Goal: Task Accomplishment & Management: Use online tool/utility

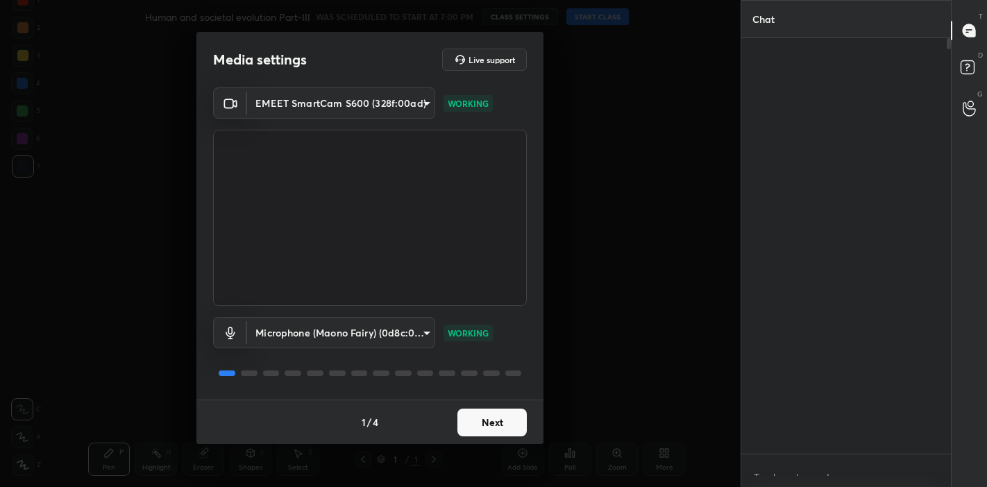
scroll to position [5, 4]
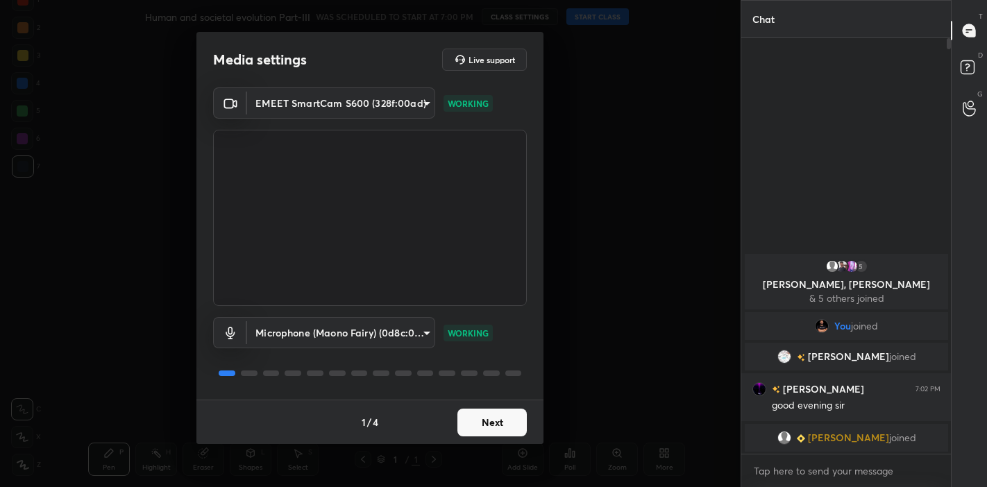
click at [480, 433] on button "Next" at bounding box center [492, 423] width 69 height 28
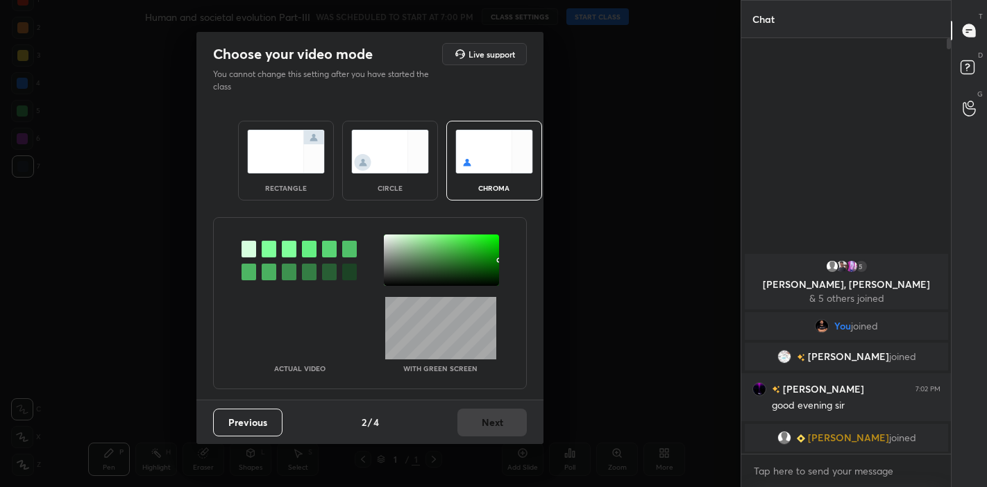
click at [297, 174] on div "rectangle" at bounding box center [286, 161] width 96 height 80
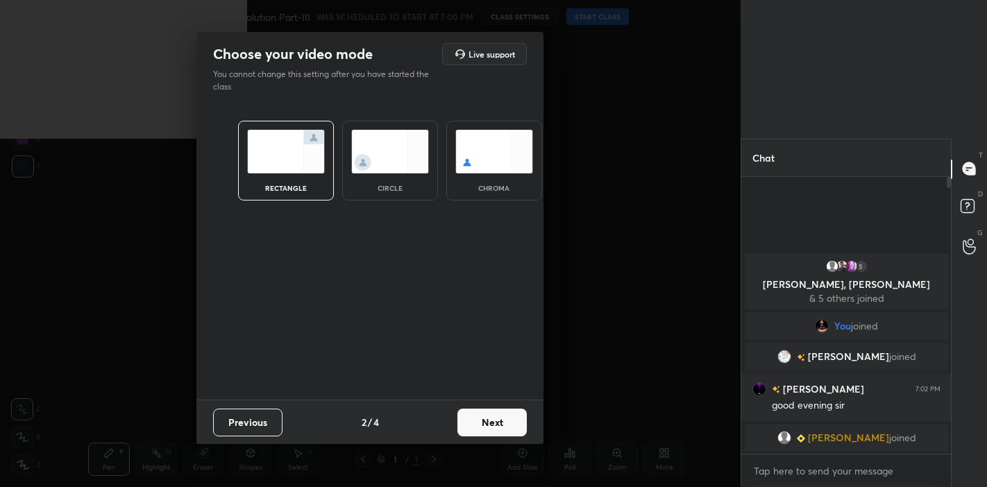
scroll to position [158, 206]
click at [501, 429] on button "Next" at bounding box center [492, 423] width 69 height 28
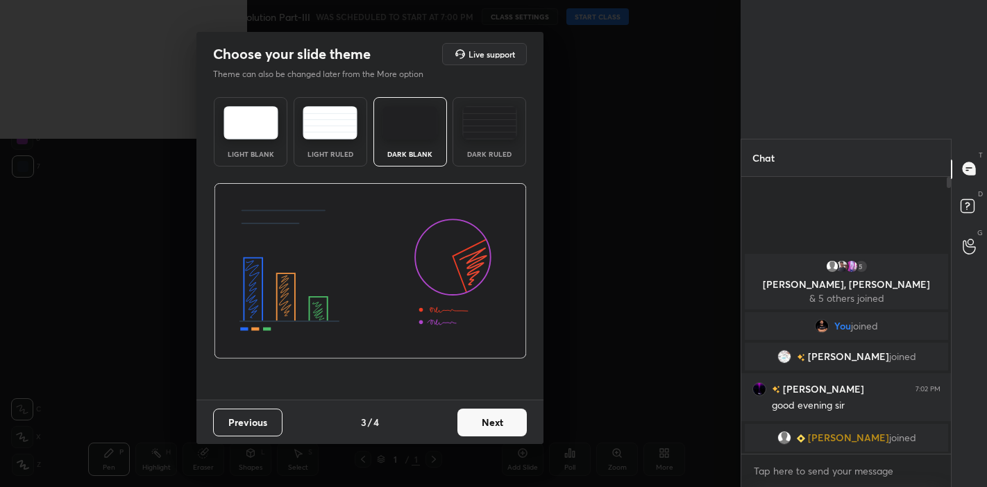
click at [501, 429] on button "Next" at bounding box center [492, 423] width 69 height 28
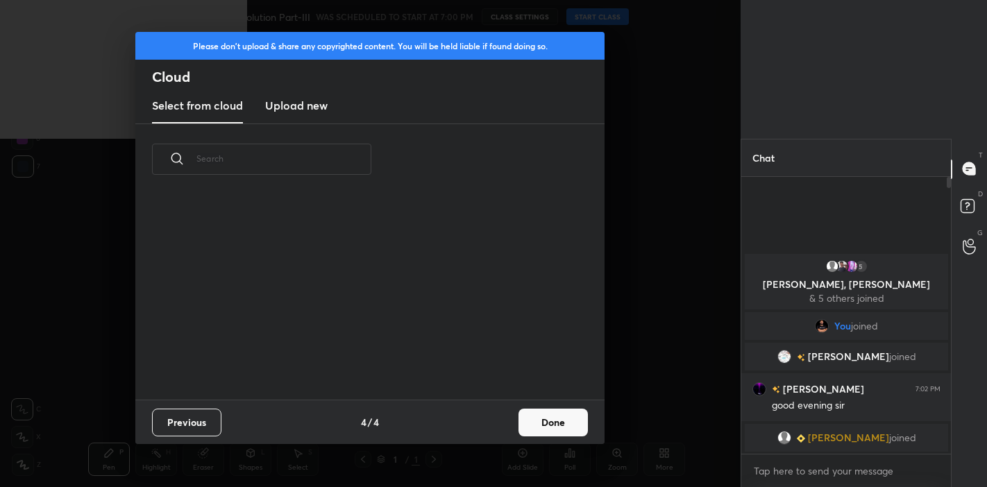
click at [524, 419] on button "Done" at bounding box center [553, 423] width 69 height 28
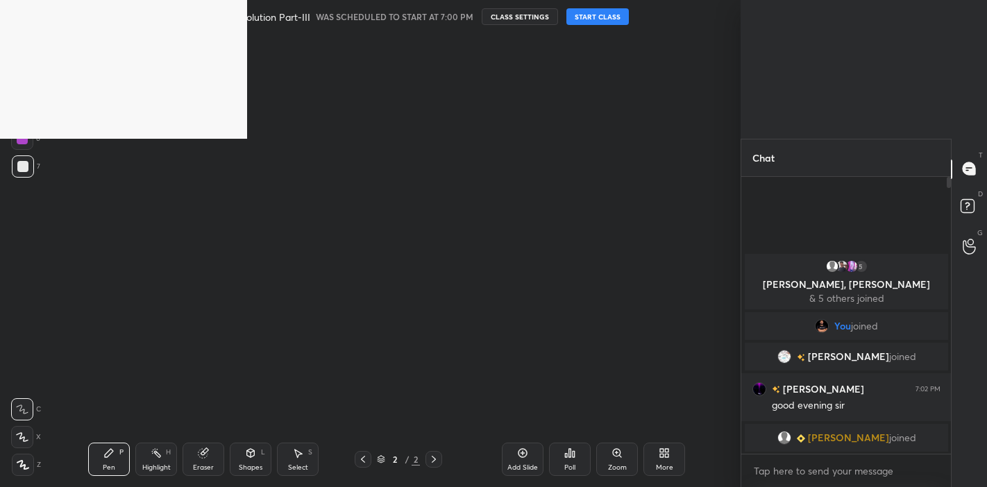
click at [585, 14] on button "START CLASS" at bounding box center [598, 16] width 62 height 17
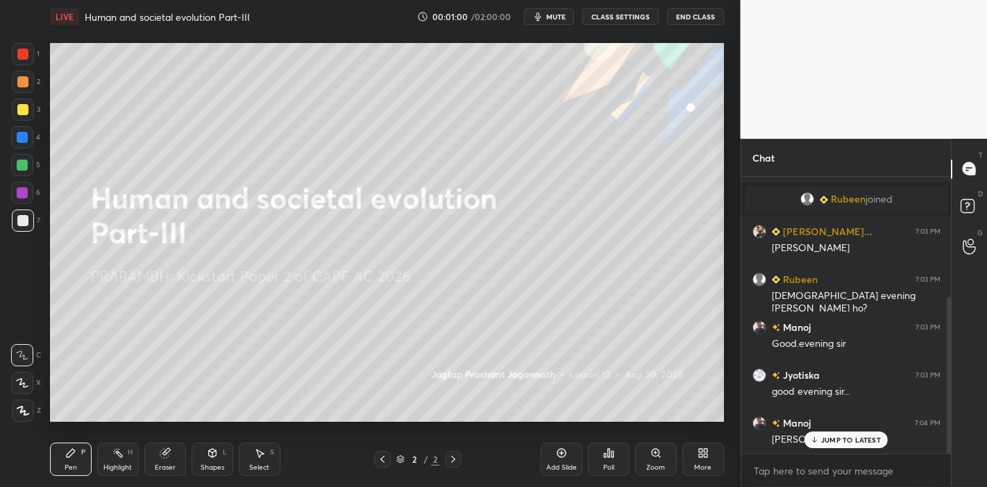
scroll to position [212, 0]
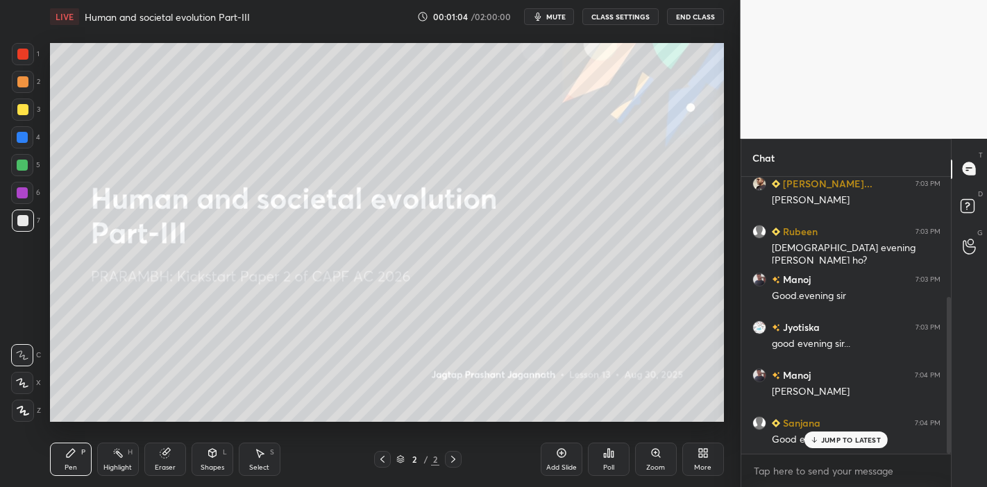
click at [826, 440] on p "JUMP TO LATEST" at bounding box center [851, 440] width 60 height 8
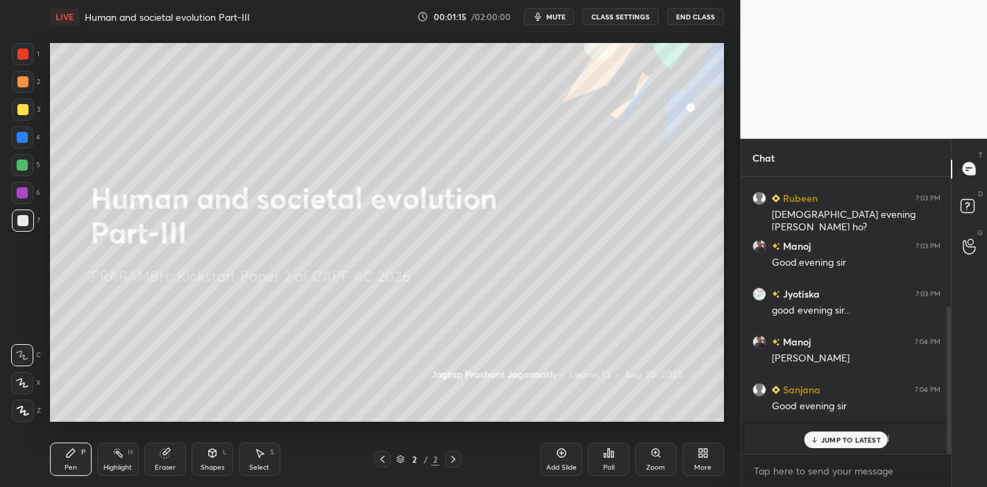
click at [833, 436] on p "JUMP TO LATEST" at bounding box center [851, 440] width 60 height 8
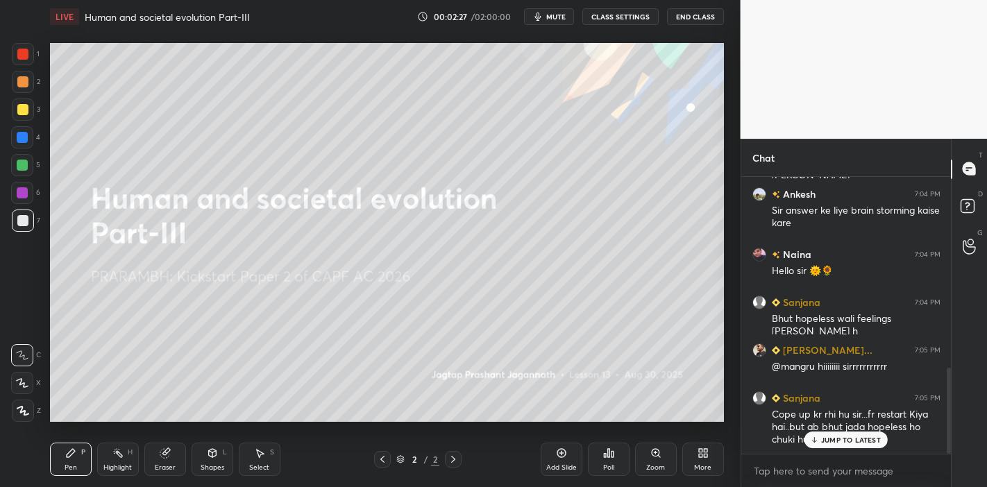
click at [831, 437] on p "JUMP TO LATEST" at bounding box center [851, 440] width 60 height 8
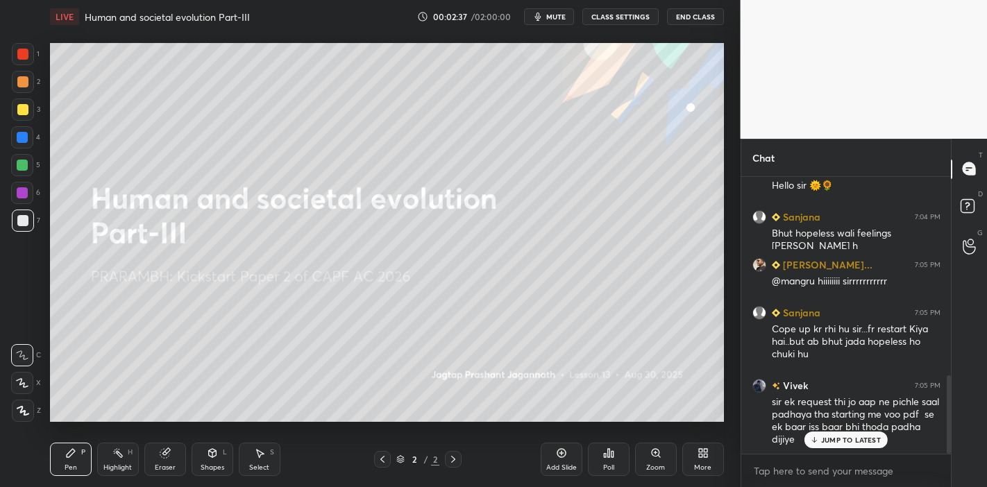
click at [815, 444] on div "JUMP TO LATEST" at bounding box center [846, 440] width 83 height 17
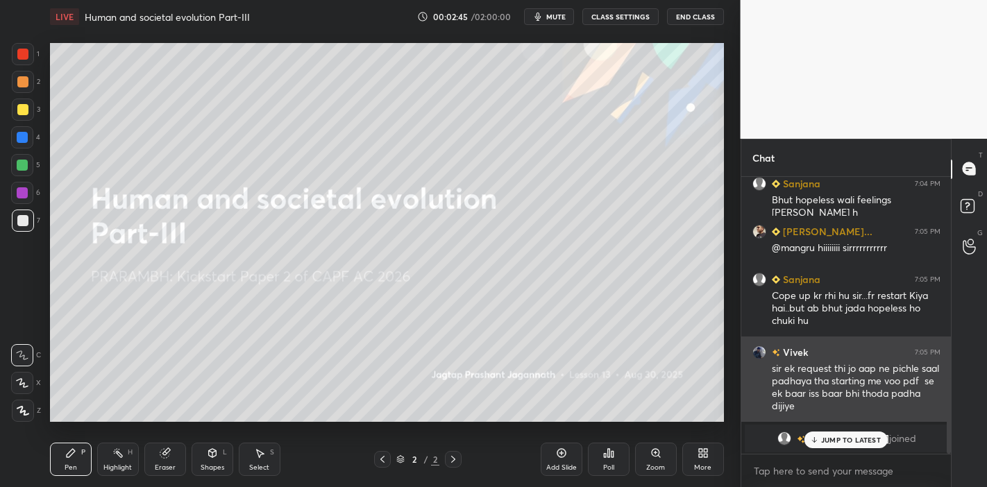
scroll to position [742, 0]
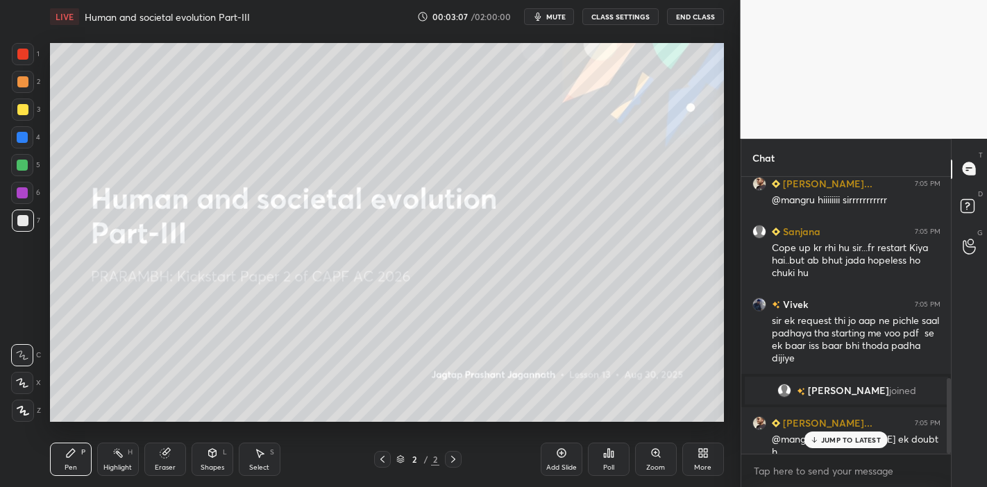
click at [850, 436] on p "JUMP TO LATEST" at bounding box center [851, 440] width 60 height 8
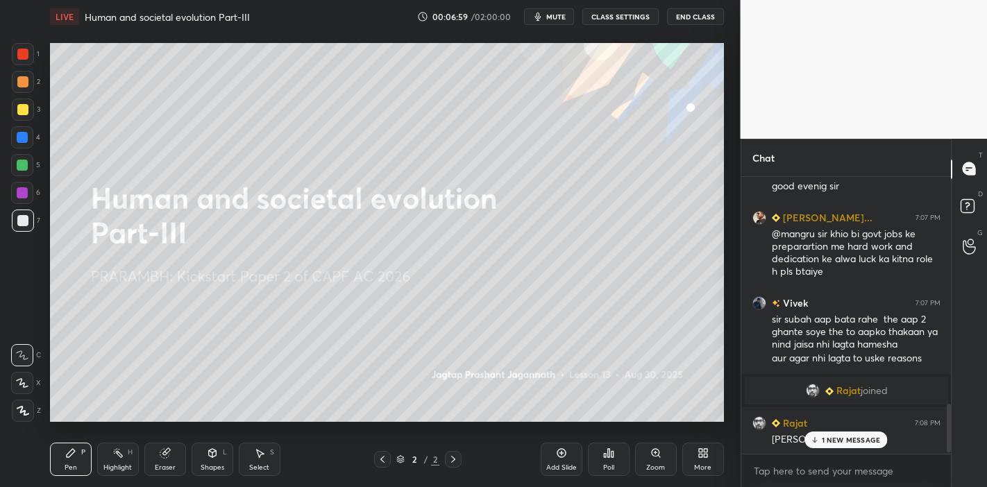
scroll to position [1303, 0]
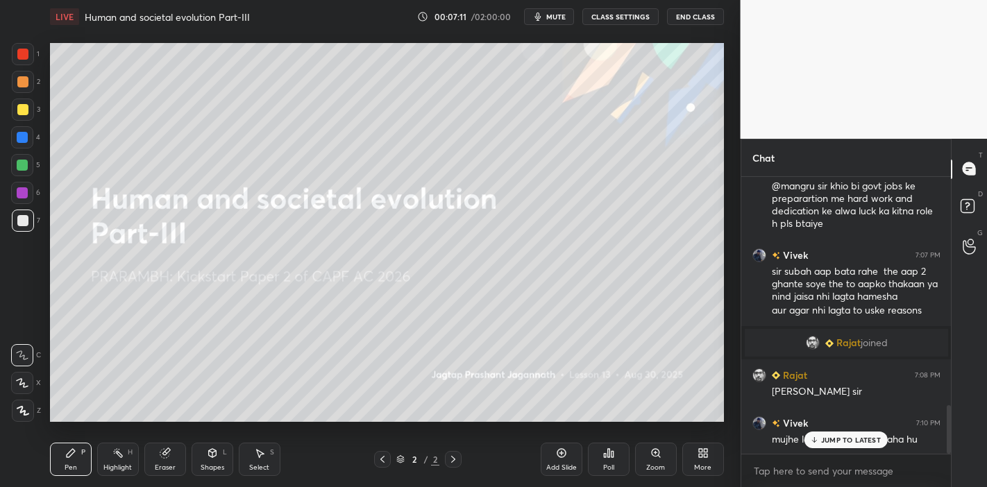
click at [826, 443] on p "JUMP TO LATEST" at bounding box center [851, 440] width 60 height 8
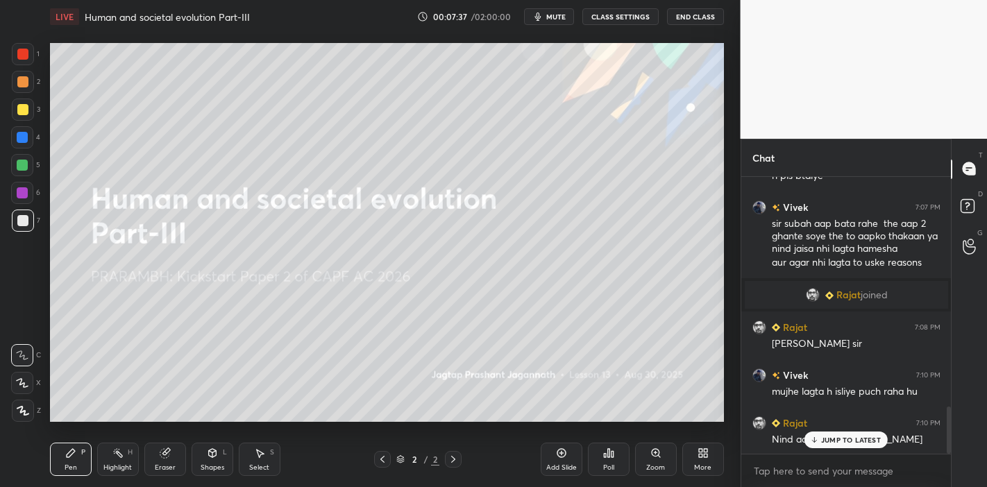
scroll to position [1412, 0]
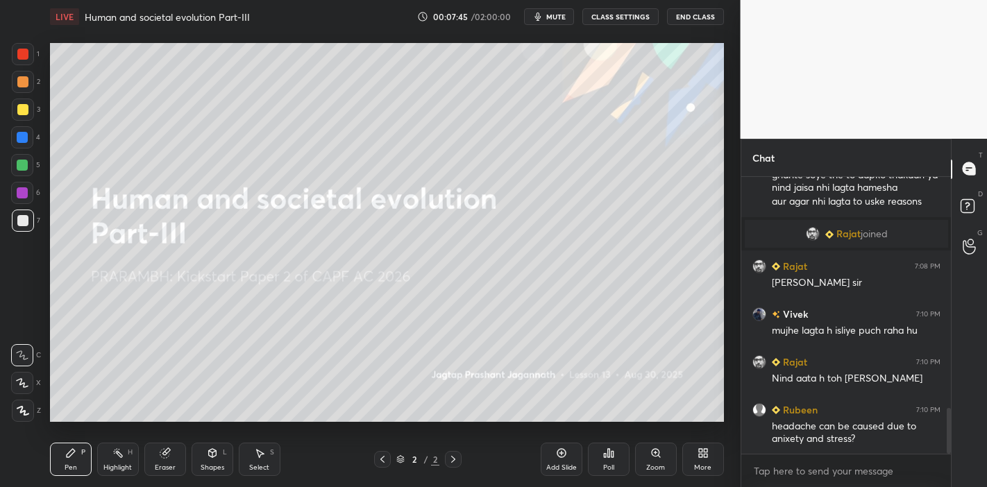
click at [559, 449] on icon at bounding box center [561, 453] width 11 height 11
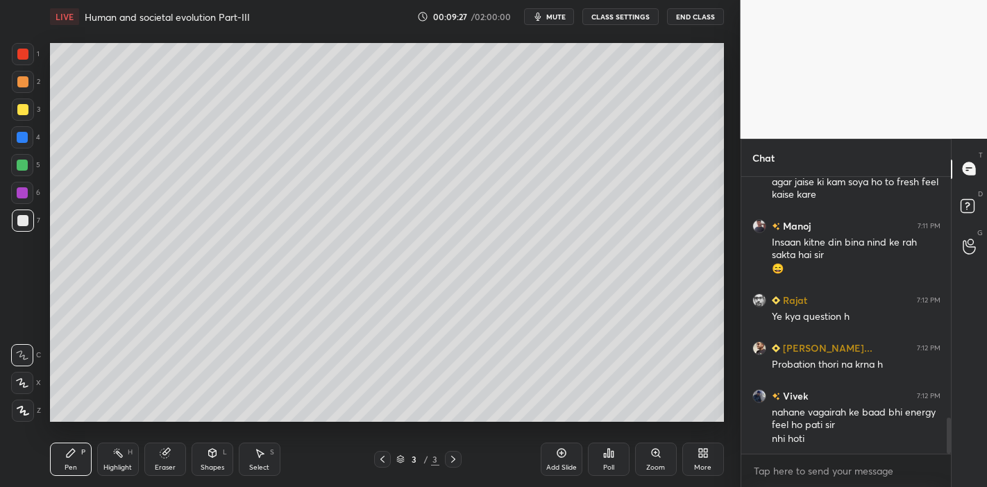
scroll to position [1861, 0]
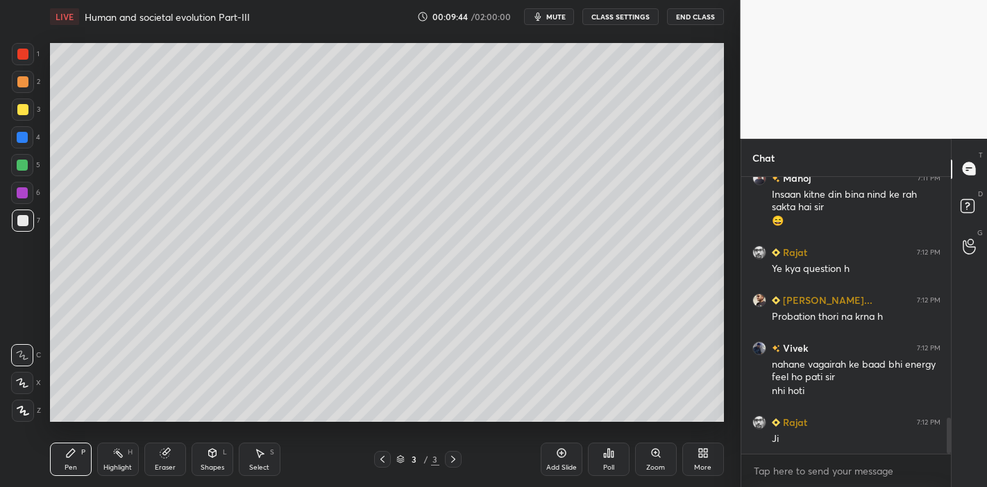
click at [23, 118] on div at bounding box center [23, 110] width 22 height 22
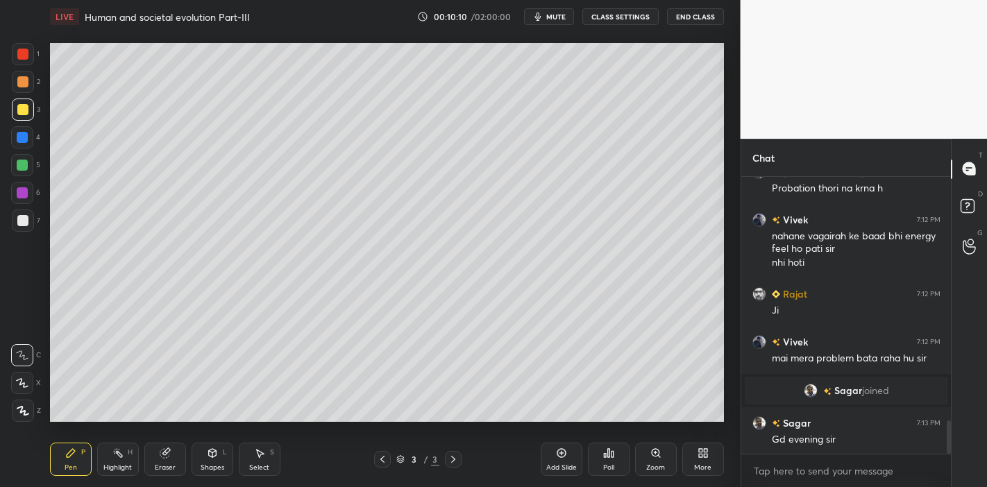
scroll to position [2051, 0]
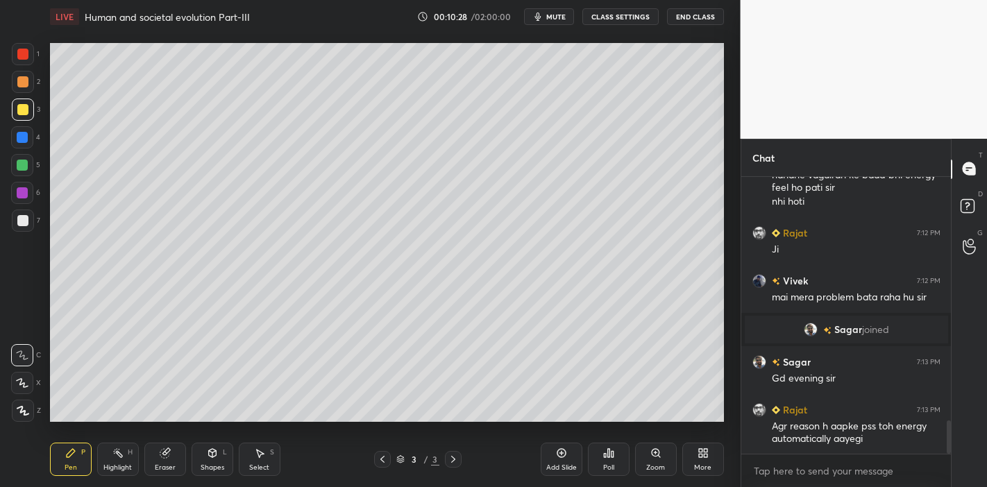
click at [14, 383] on div at bounding box center [22, 383] width 22 height 22
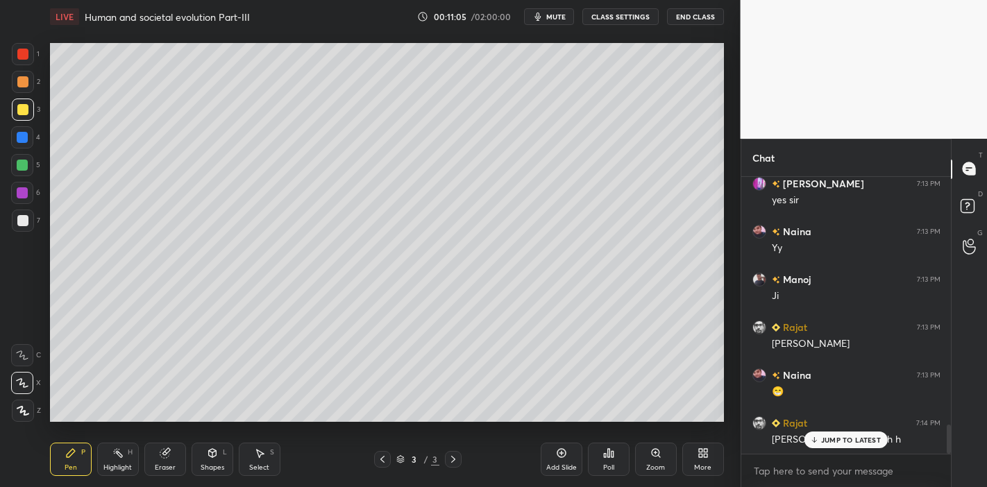
scroll to position [2386, 0]
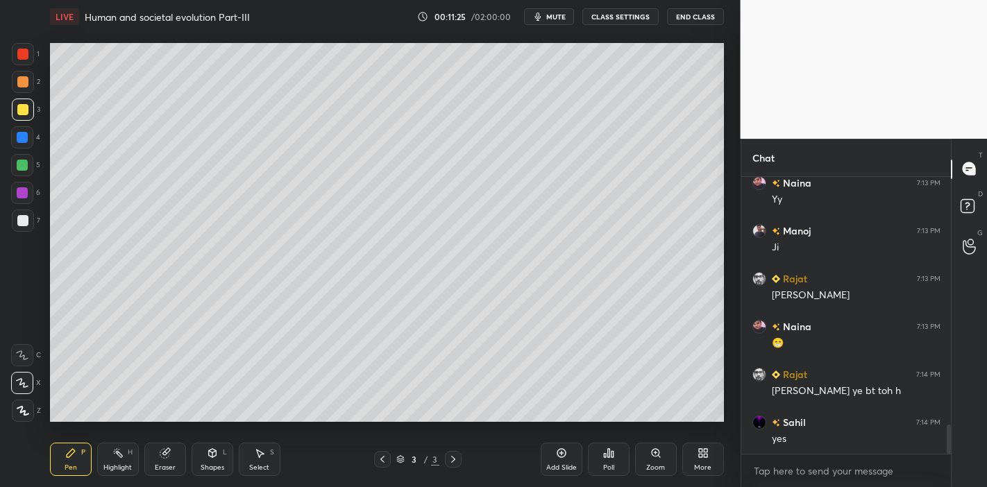
click at [568, 467] on div "Add Slide" at bounding box center [561, 468] width 31 height 7
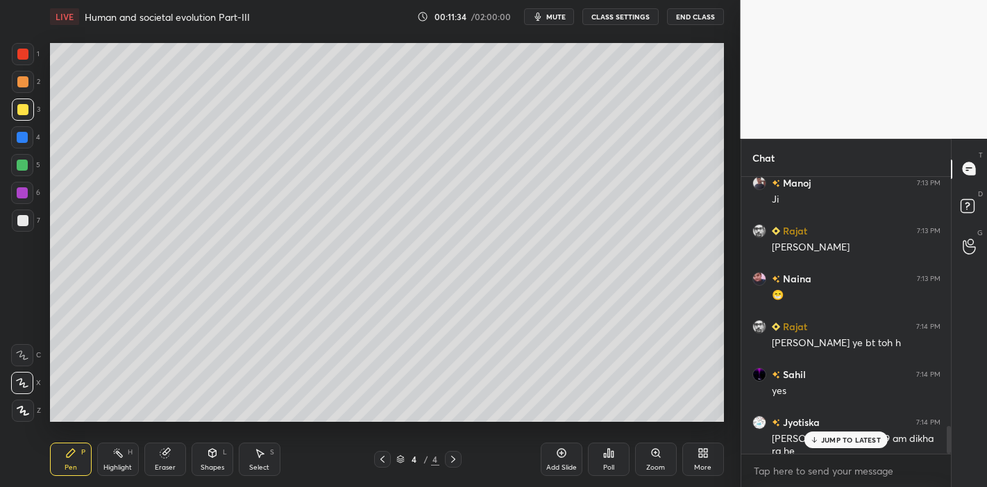
scroll to position [2494, 0]
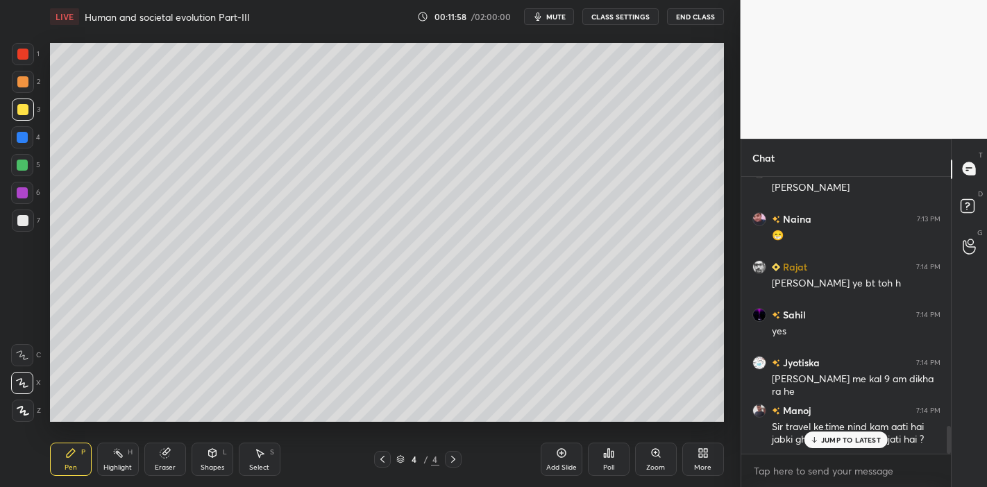
click at [827, 440] on p "JUMP TO LATEST" at bounding box center [851, 440] width 60 height 8
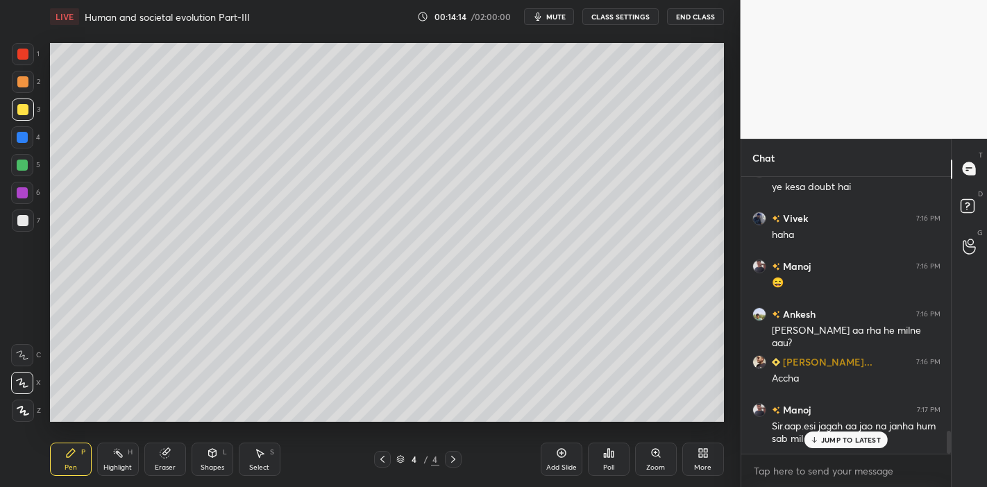
scroll to position [3085, 0]
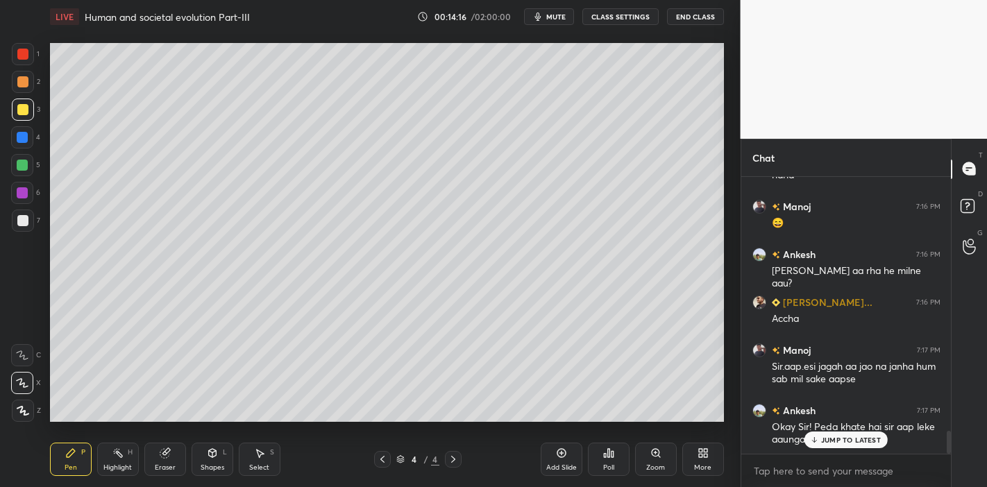
click at [853, 440] on p "JUMP TO LATEST" at bounding box center [851, 440] width 60 height 8
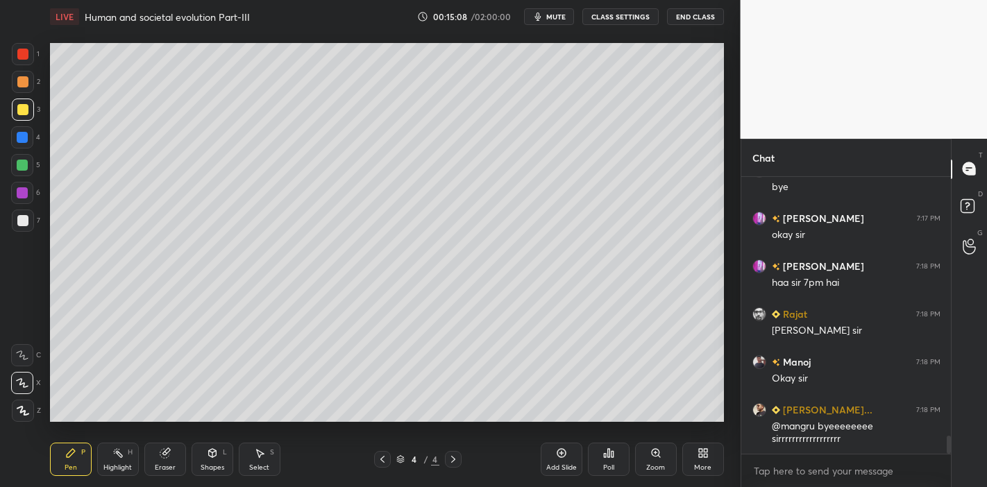
scroll to position [3998, 0]
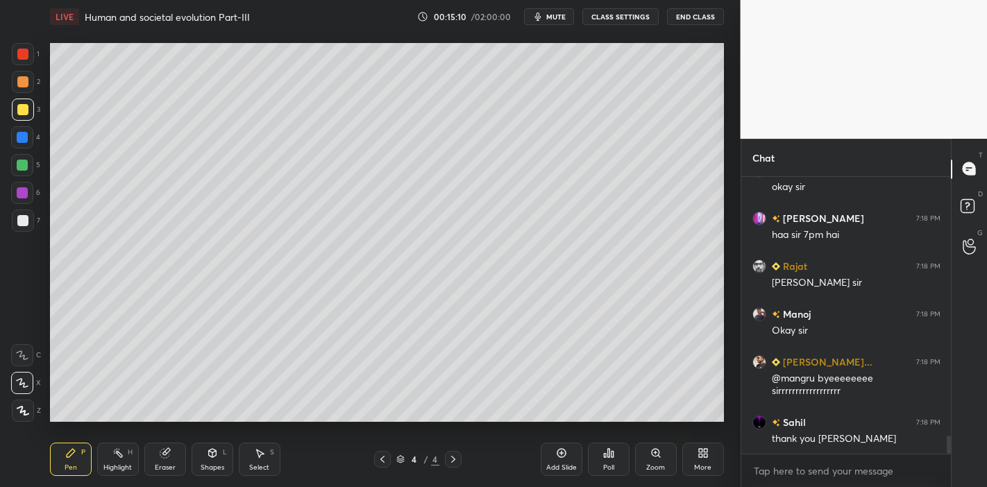
click at [692, 15] on button "End Class" at bounding box center [695, 16] width 57 height 17
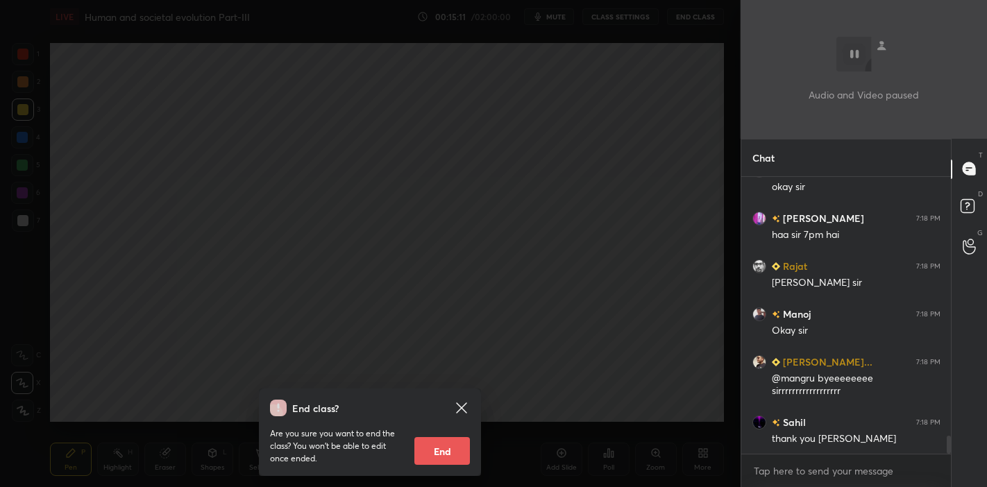
click at [457, 454] on button "End" at bounding box center [443, 451] width 56 height 28
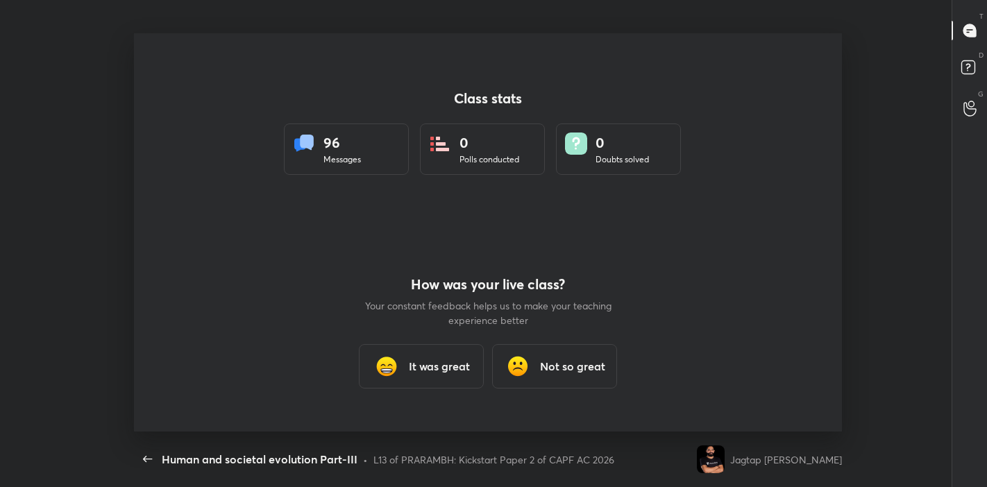
scroll to position [0, 0]
click at [444, 380] on div "It was great" at bounding box center [421, 366] width 125 height 44
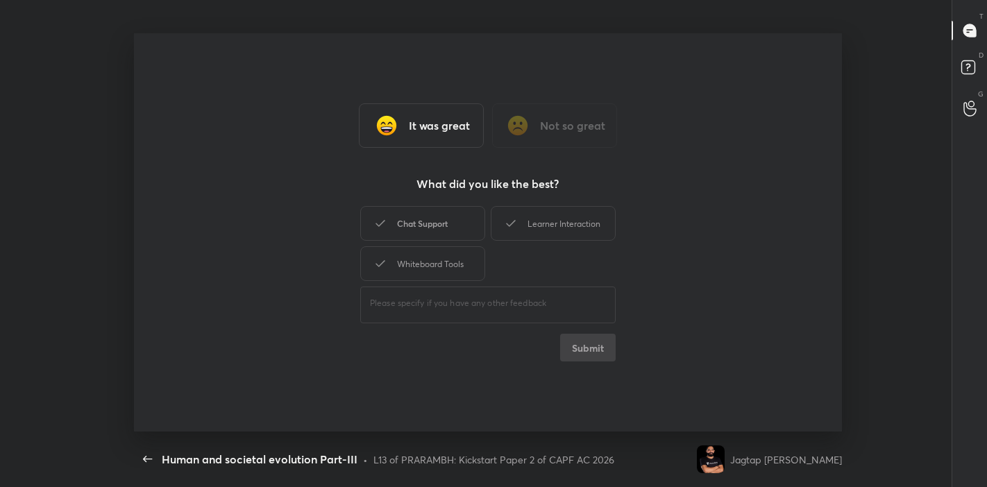
click at [424, 217] on div "Chat Support" at bounding box center [422, 223] width 125 height 35
click at [551, 226] on div "Learner Interaction" at bounding box center [553, 223] width 125 height 35
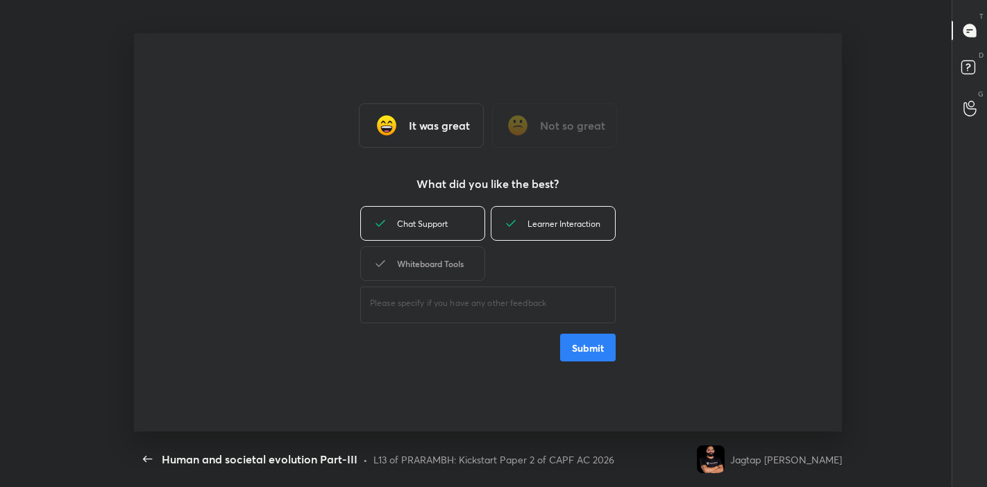
click at [448, 267] on div "Whiteboard Tools" at bounding box center [422, 264] width 125 height 35
click at [580, 351] on button "Submit" at bounding box center [588, 348] width 56 height 28
